Goal: Find specific page/section: Find specific page/section

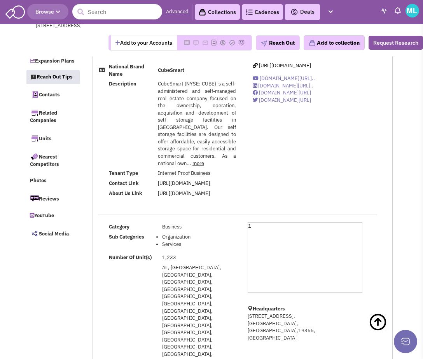
select select
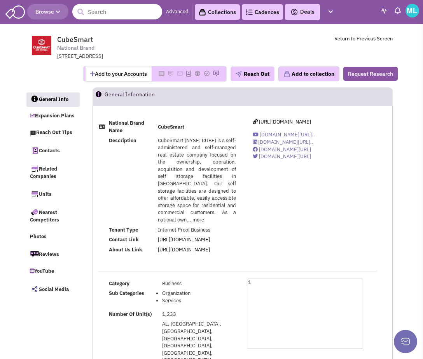
click at [110, 13] on input "text" at bounding box center [117, 12] width 90 height 16
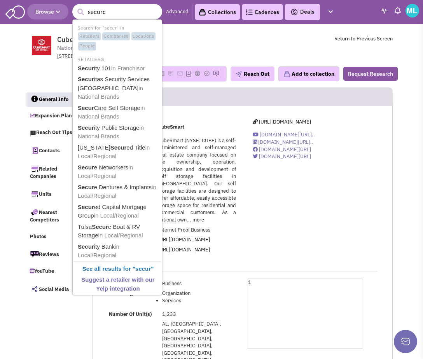
type input "securca"
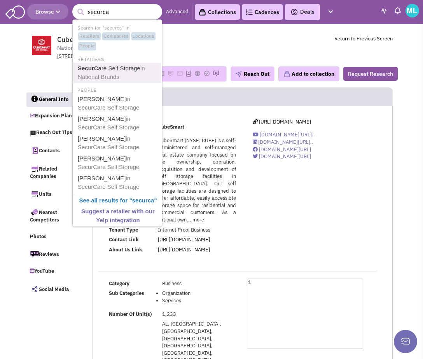
click at [92, 68] on b "SecurCa" at bounding box center [90, 68] width 24 height 7
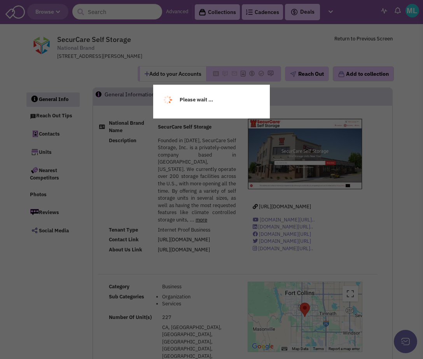
select select
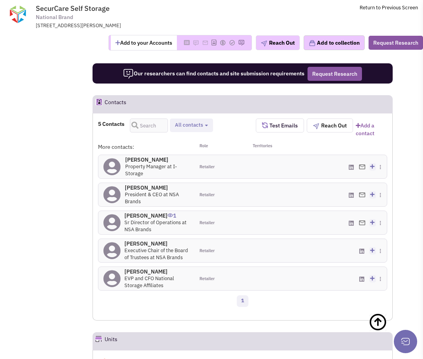
scroll to position [501, 0]
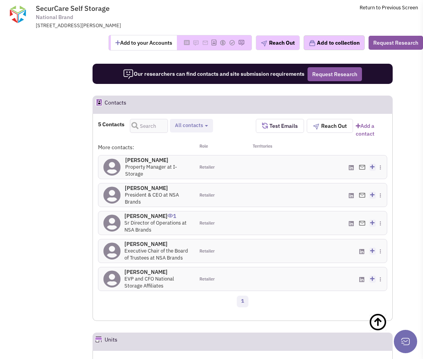
click at [141, 185] on h4 "David Cramer 0" at bounding box center [157, 188] width 65 height 7
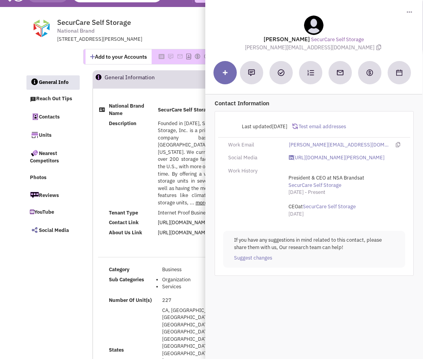
scroll to position [0, 0]
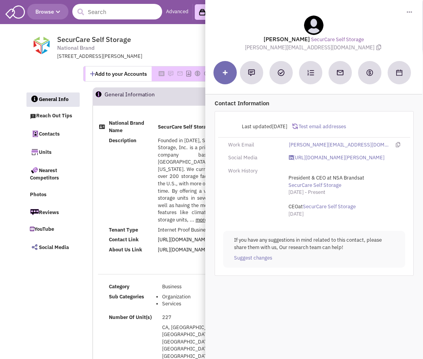
click at [106, 15] on input "text" at bounding box center [117, 12] width 90 height 16
type input "go store it"
click at [75, 6] on button "submit" at bounding box center [81, 12] width 12 height 12
click at [124, 10] on input "go store it" at bounding box center [117, 12] width 90 height 16
click at [136, 7] on input "go store it" at bounding box center [117, 12] width 90 height 16
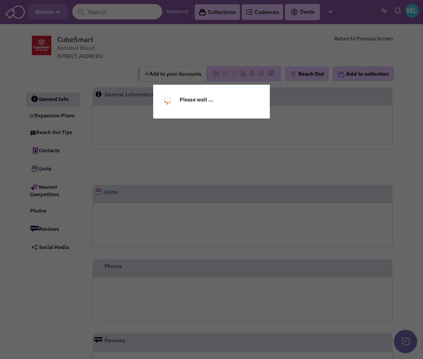
click at [97, 13] on div "Please wait ..." at bounding box center [211, 179] width 423 height 359
